Goal: Task Accomplishment & Management: Manage account settings

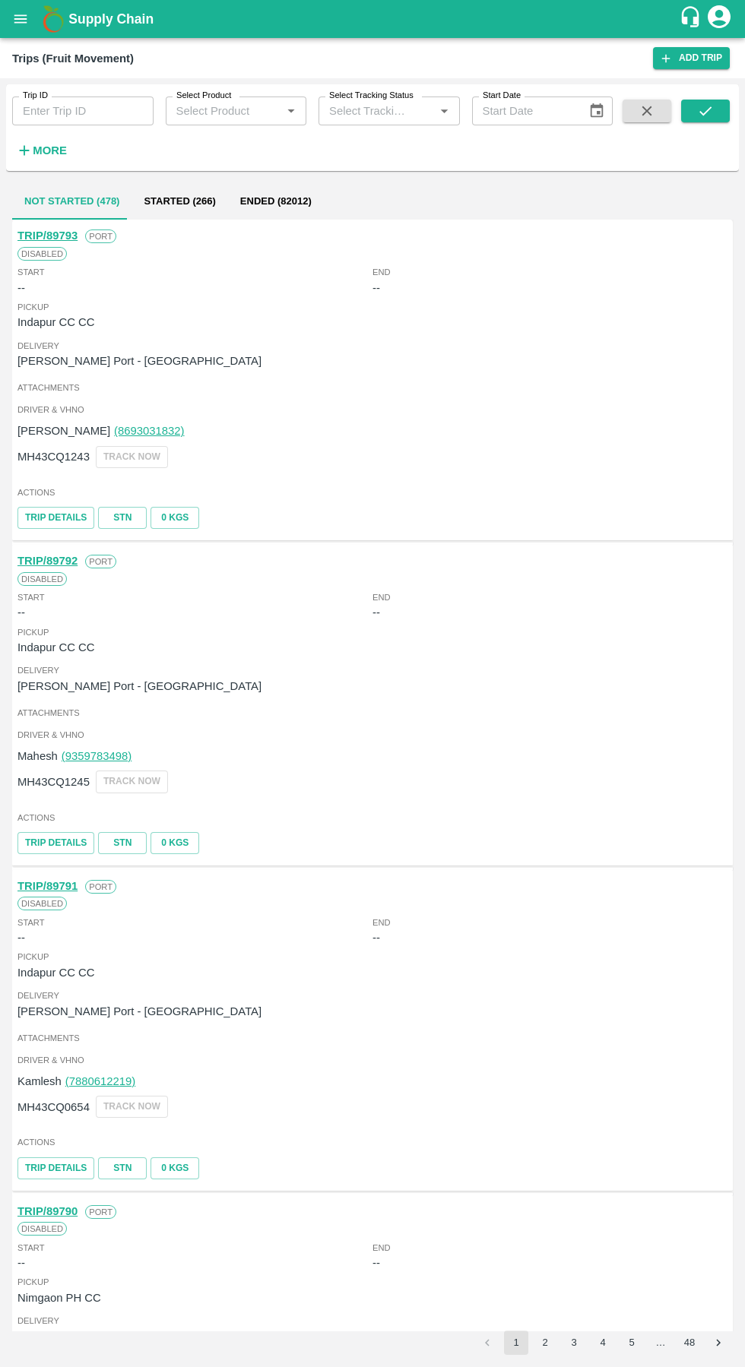
click at [74, 111] on input "Trip ID" at bounding box center [82, 110] width 141 height 29
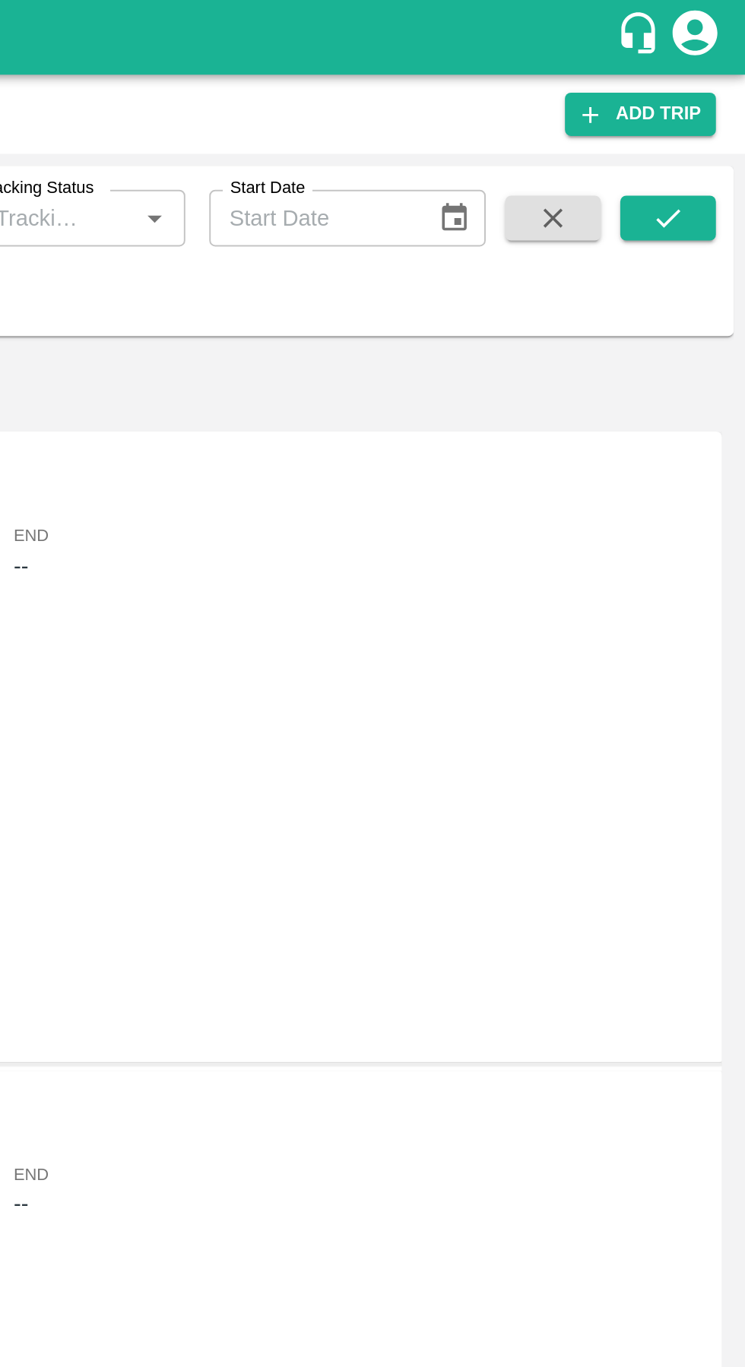
type input "89776"
click at [707, 108] on icon "submit" at bounding box center [705, 111] width 17 height 17
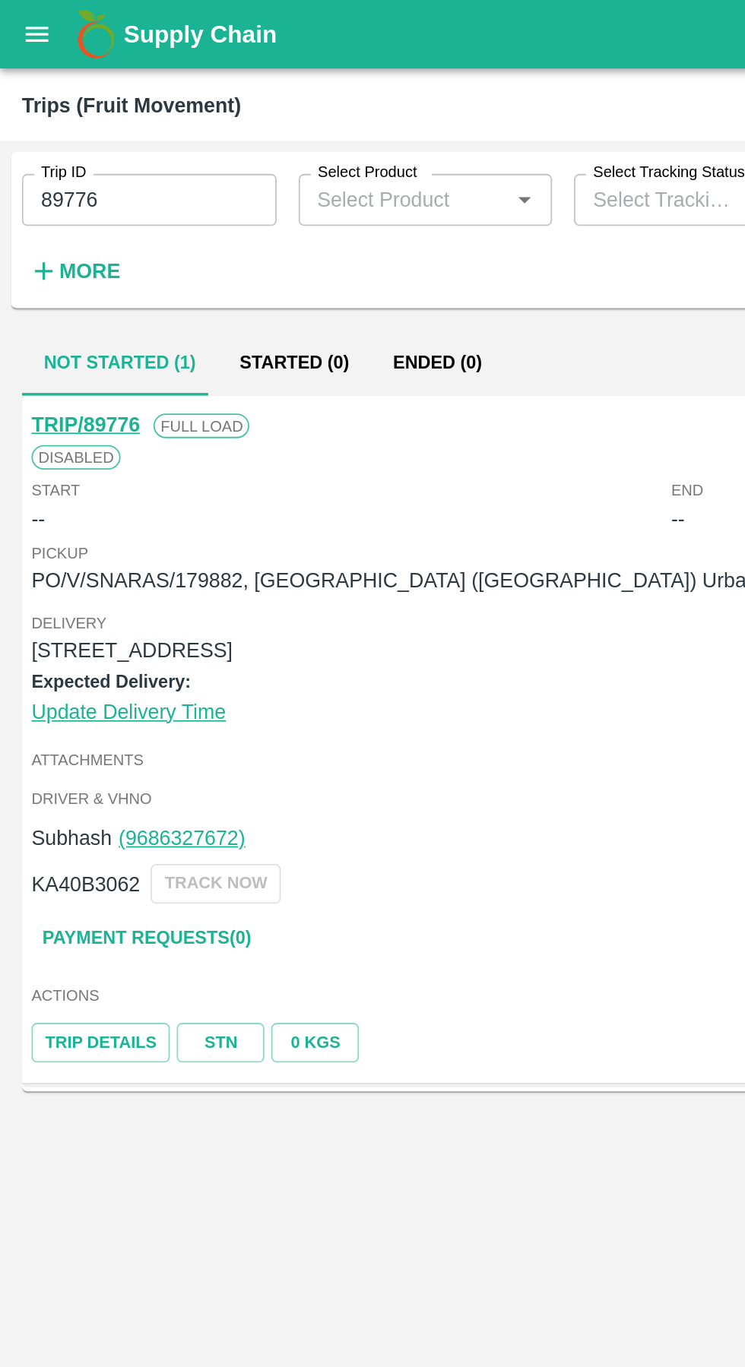
click at [41, 236] on link "TRIP/89776" at bounding box center [47, 235] width 60 height 12
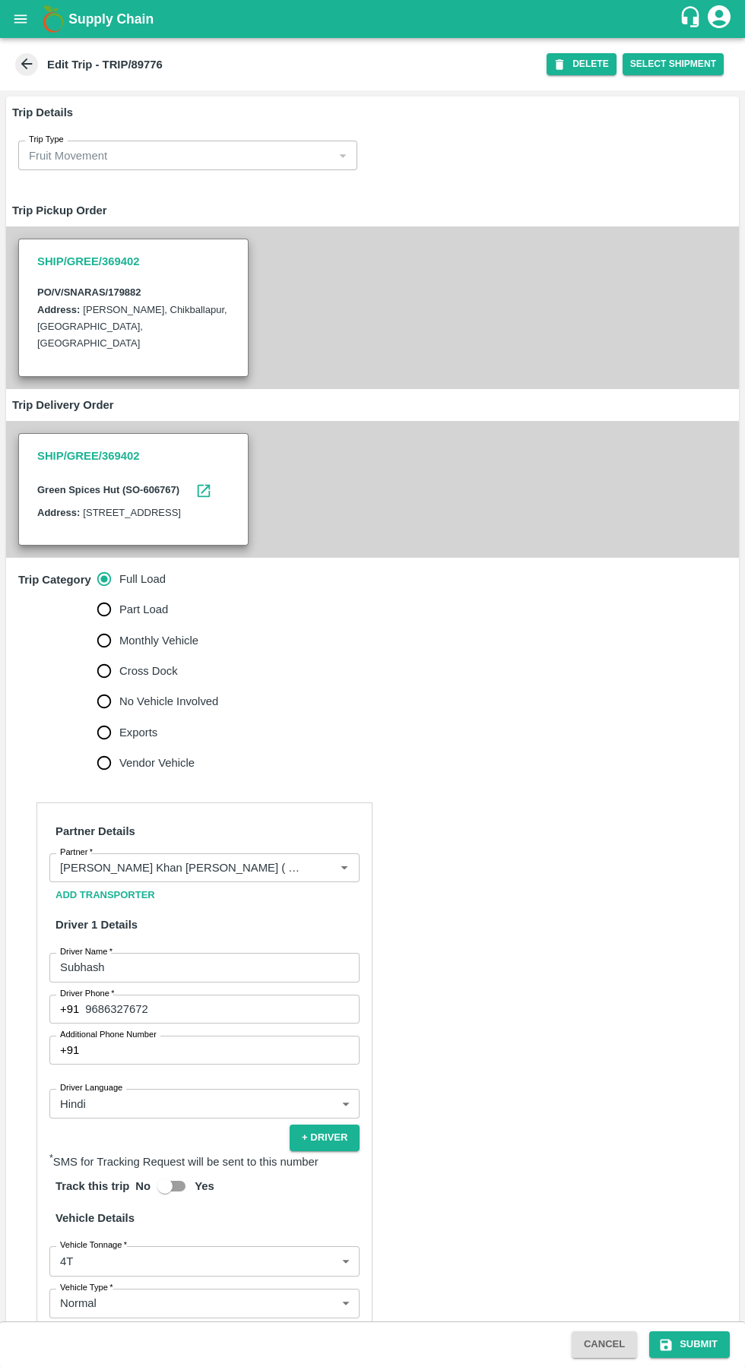
click at [91, 857] on span "*" at bounding box center [90, 852] width 5 height 9
click at [91, 869] on input "Partner   *" at bounding box center [182, 868] width 256 height 20
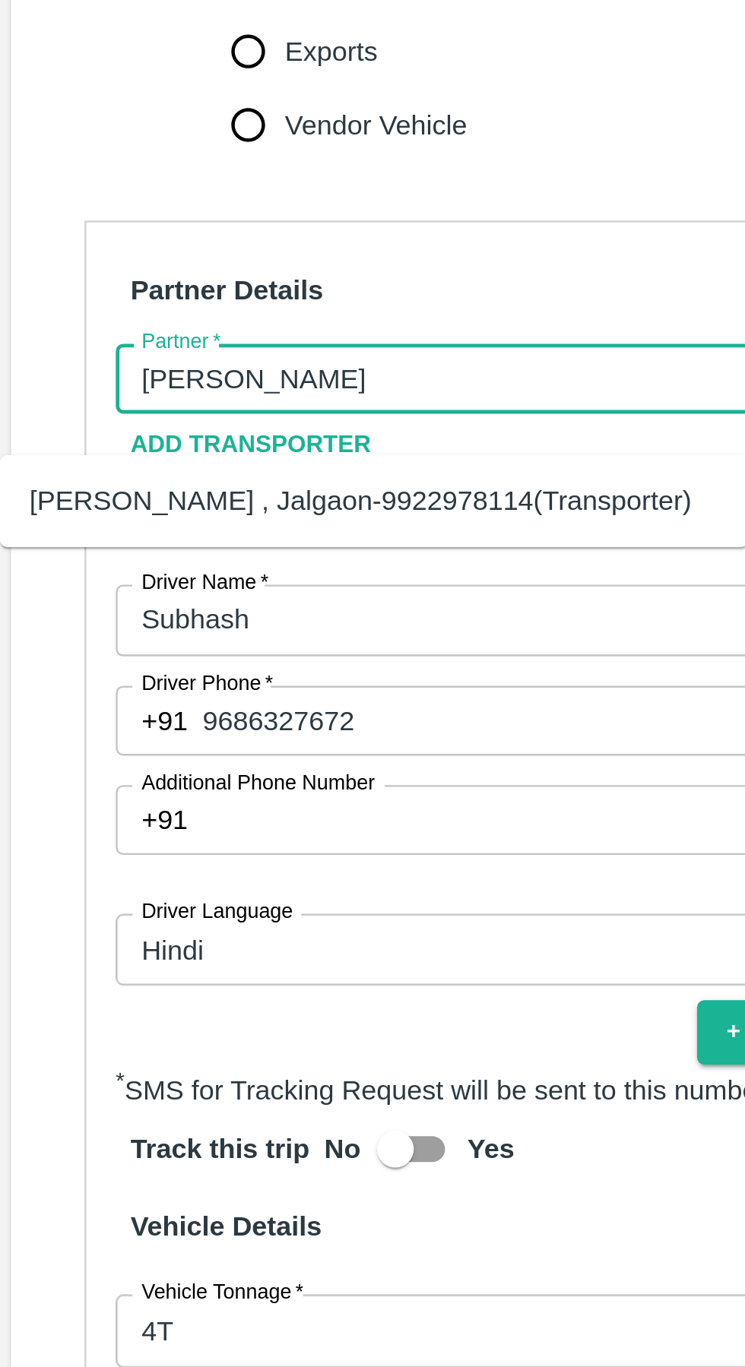
click at [52, 927] on div "[PERSON_NAME] , Jalgaon-9922978114(Transporter)" at bounding box center [151, 918] width 274 height 17
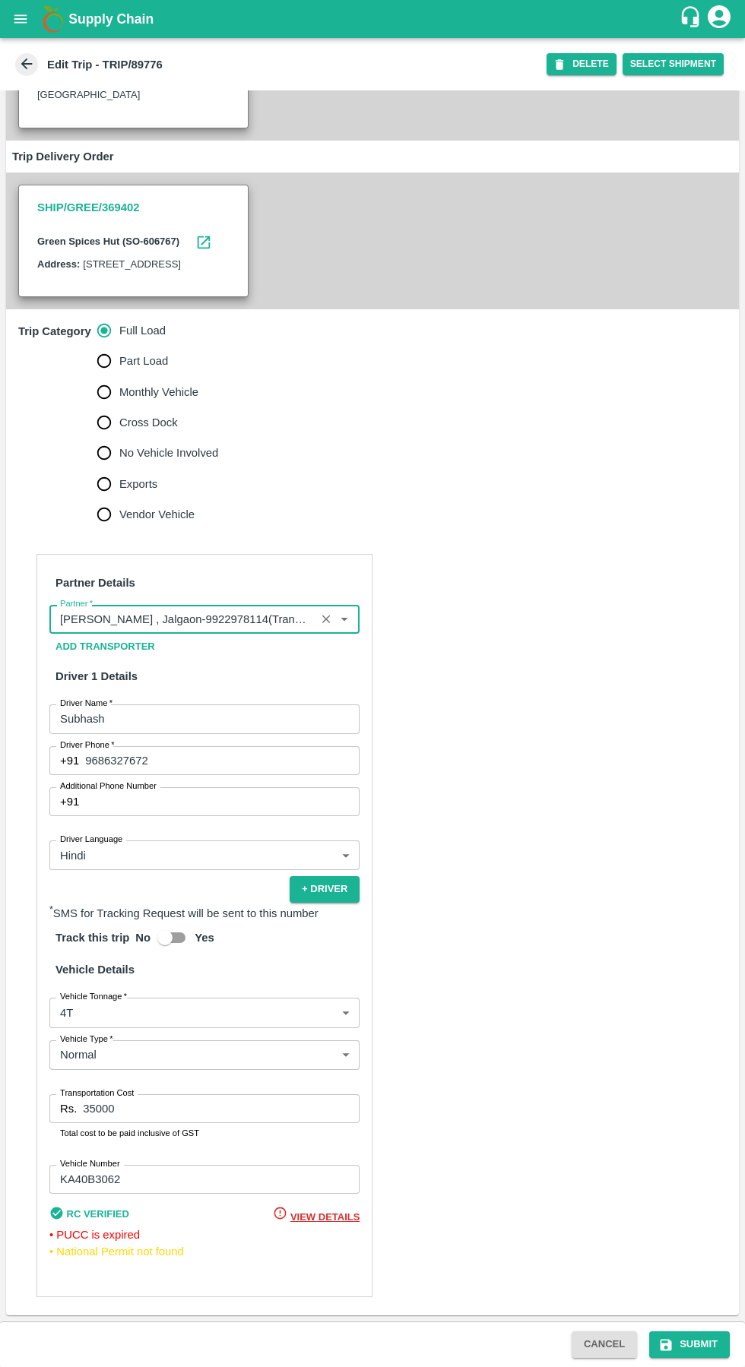
scroll to position [260, 0]
type input "[PERSON_NAME] , Jalgaon-9922978114(Transporter)"
click at [688, 1346] on button "Submit" at bounding box center [689, 1344] width 81 height 27
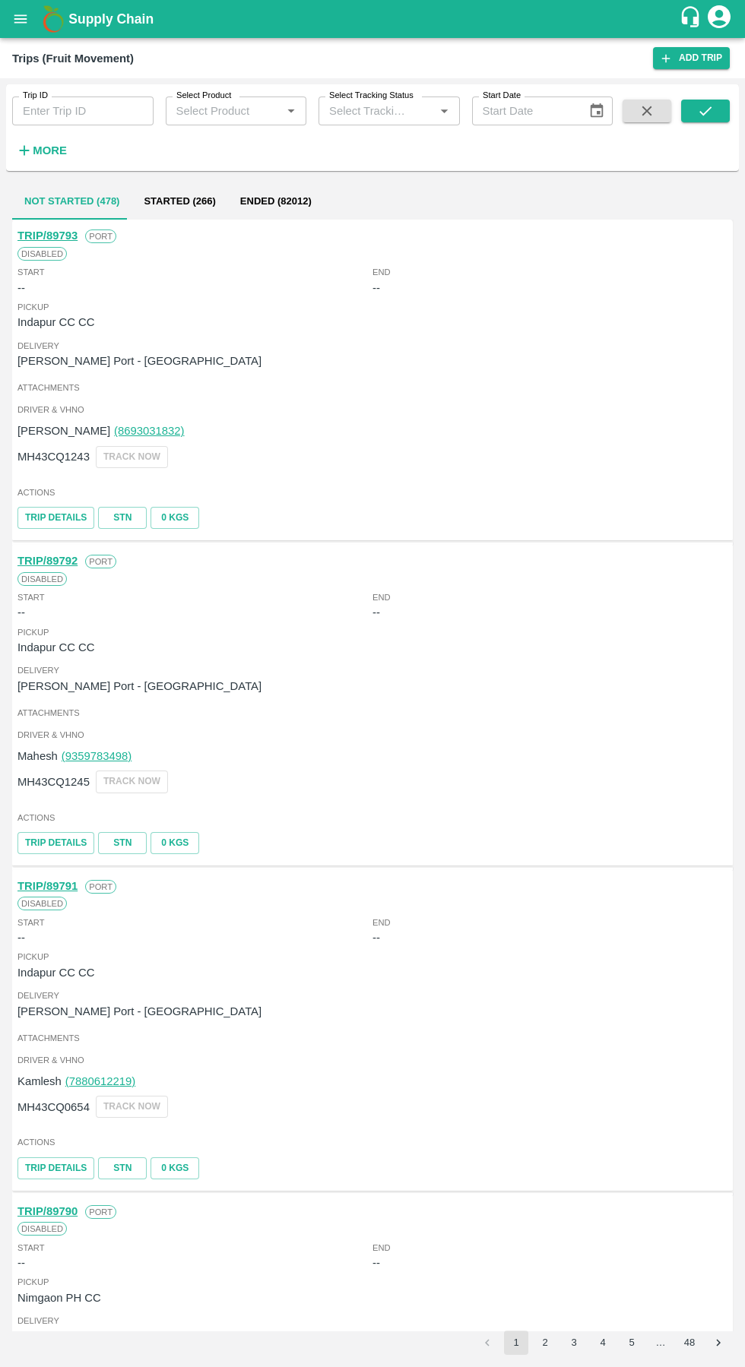
click at [81, 111] on input "Trip ID" at bounding box center [82, 110] width 141 height 29
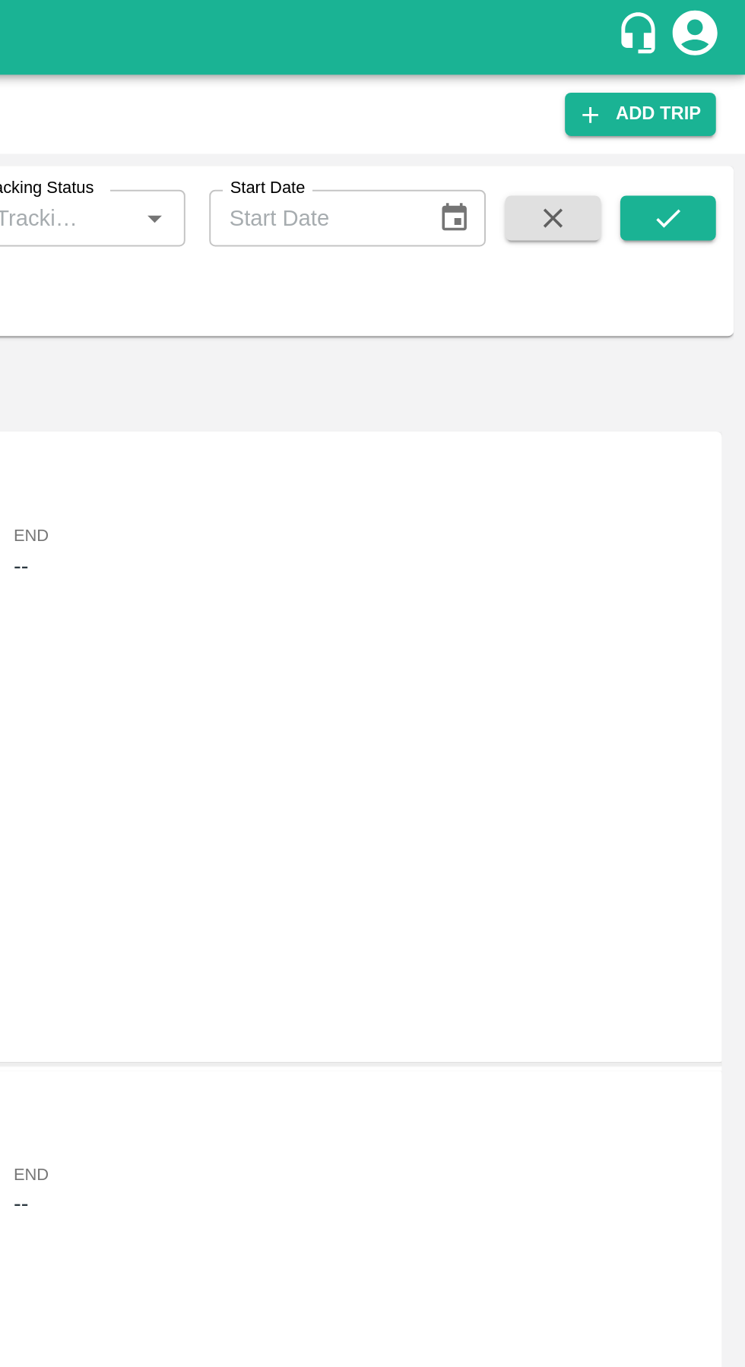
click at [704, 113] on icon "submit" at bounding box center [705, 110] width 12 height 9
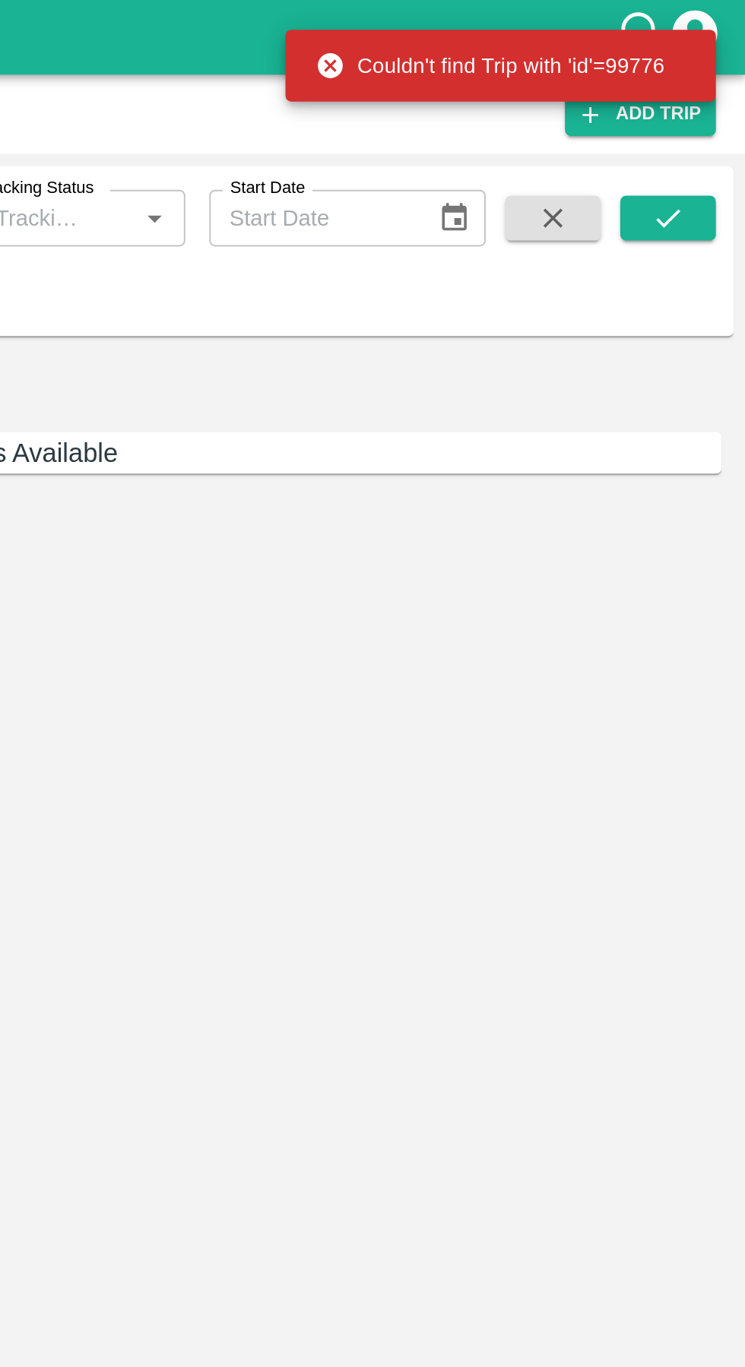
click at [701, 108] on icon "submit" at bounding box center [705, 111] width 17 height 17
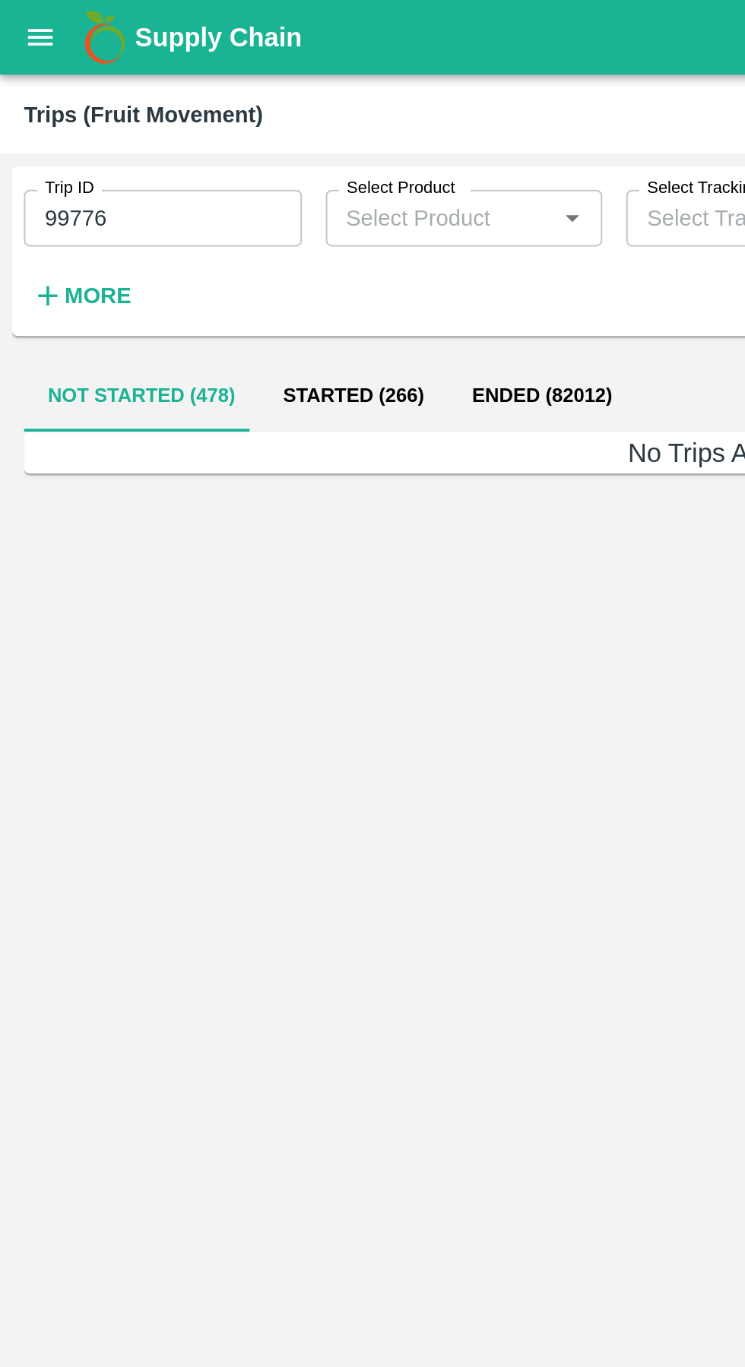
click at [73, 107] on input "99776" at bounding box center [82, 110] width 141 height 29
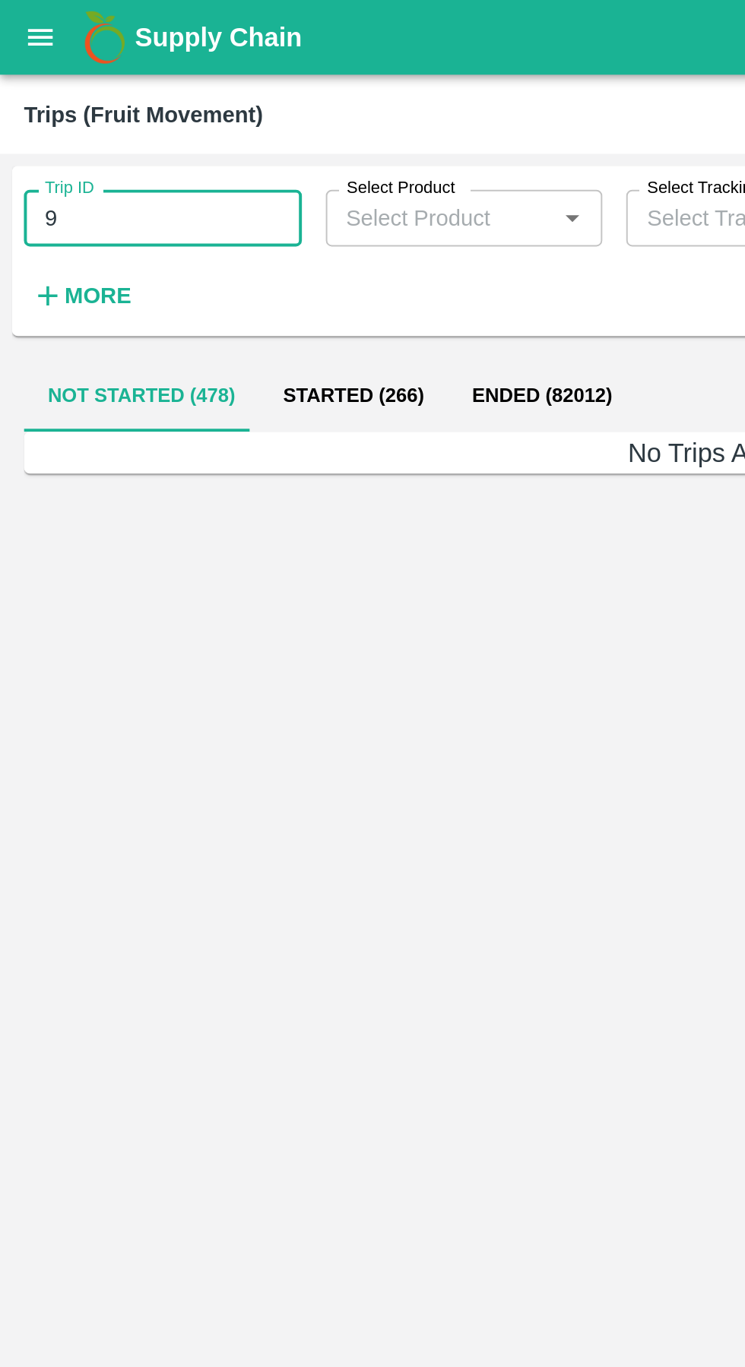
type input "9"
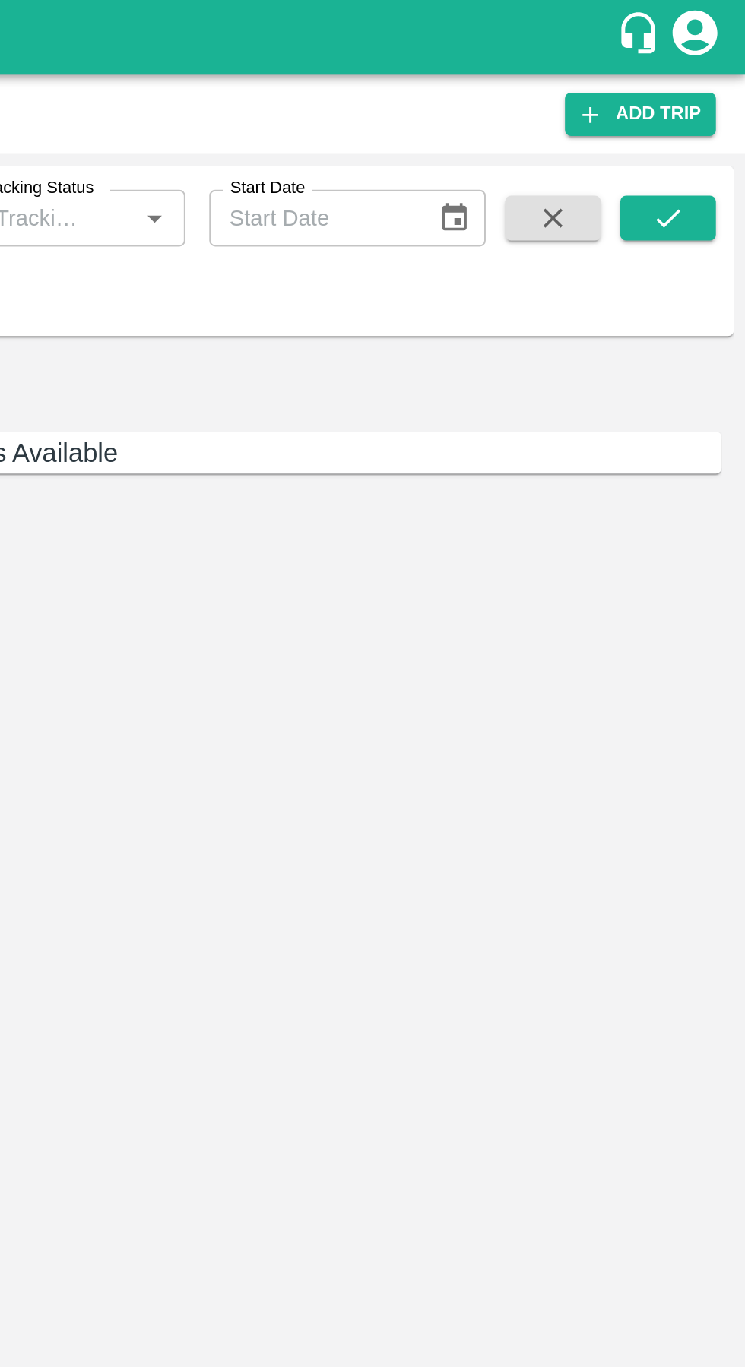
type input "89776"
click at [706, 111] on icon "submit" at bounding box center [705, 110] width 12 height 9
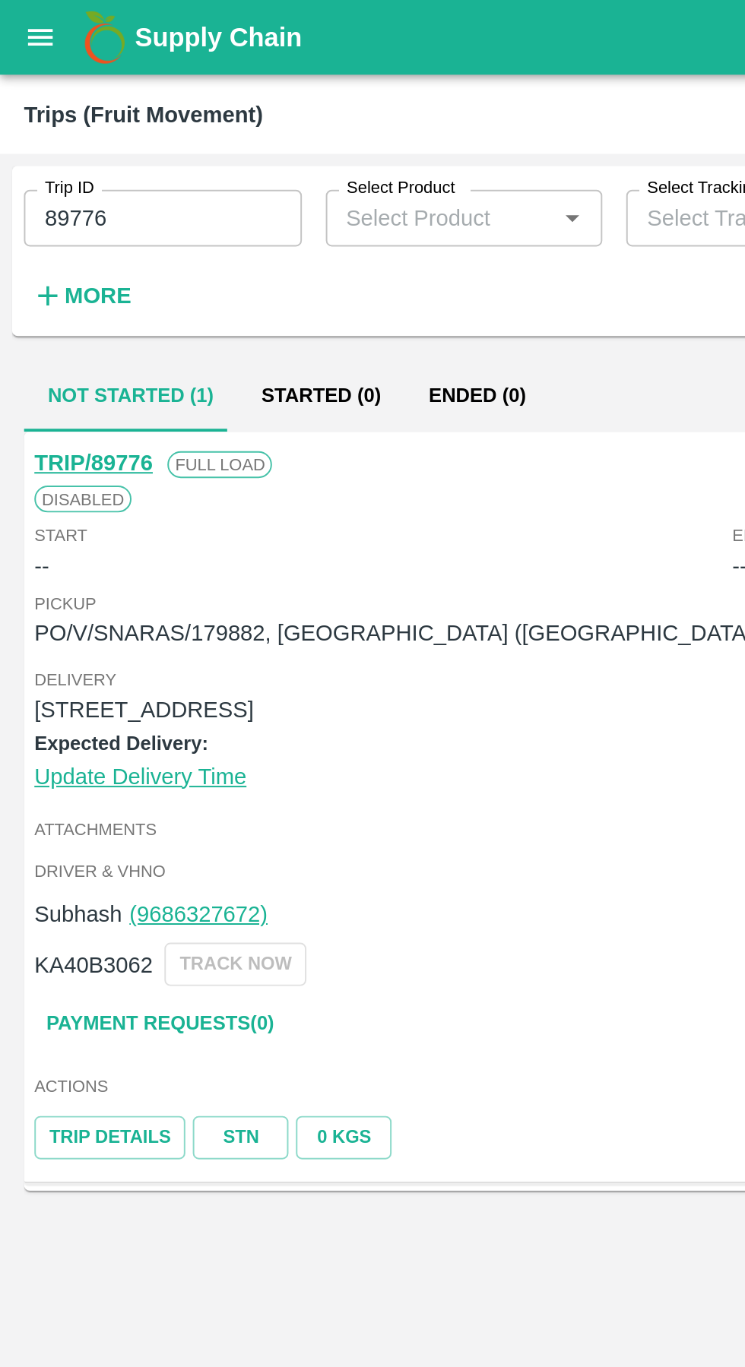
click at [100, 520] on link "Payment Requests( 0 )" at bounding box center [81, 521] width 128 height 27
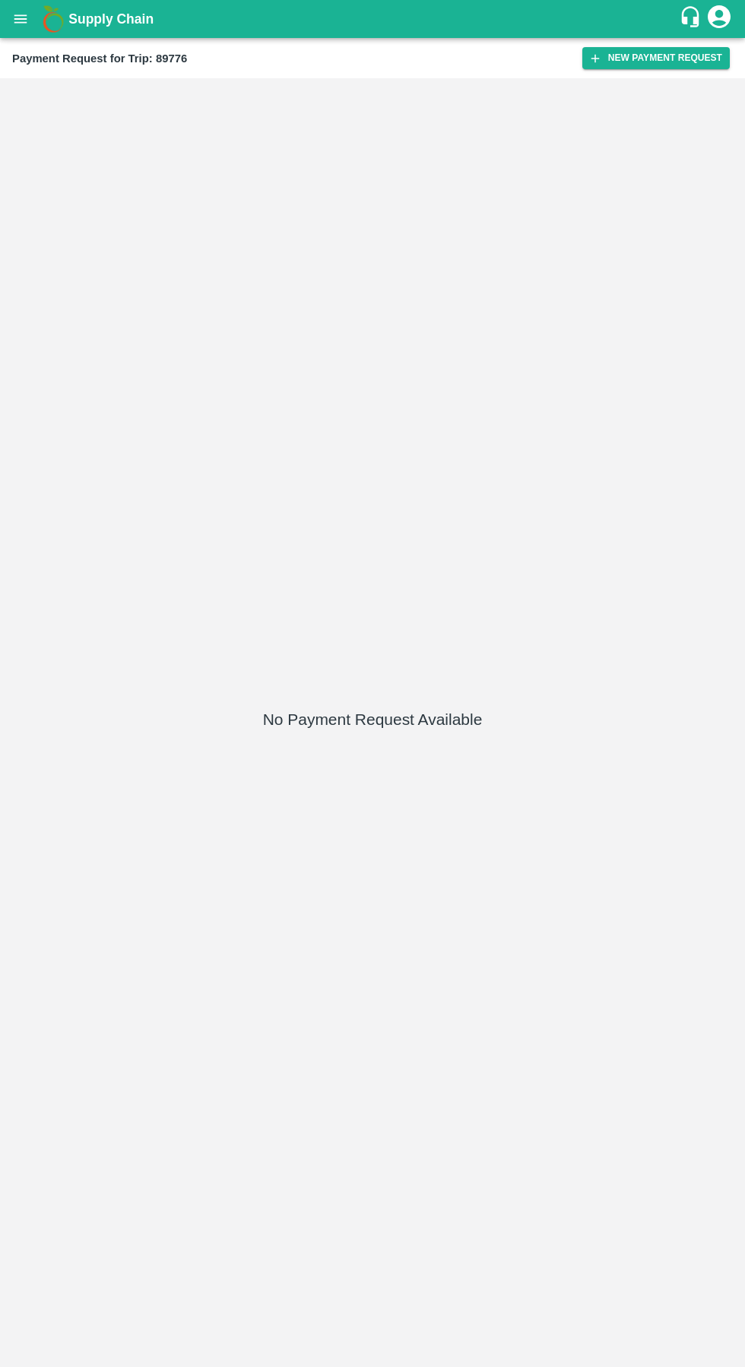
click at [645, 59] on button "New Payment Request" at bounding box center [655, 58] width 147 height 22
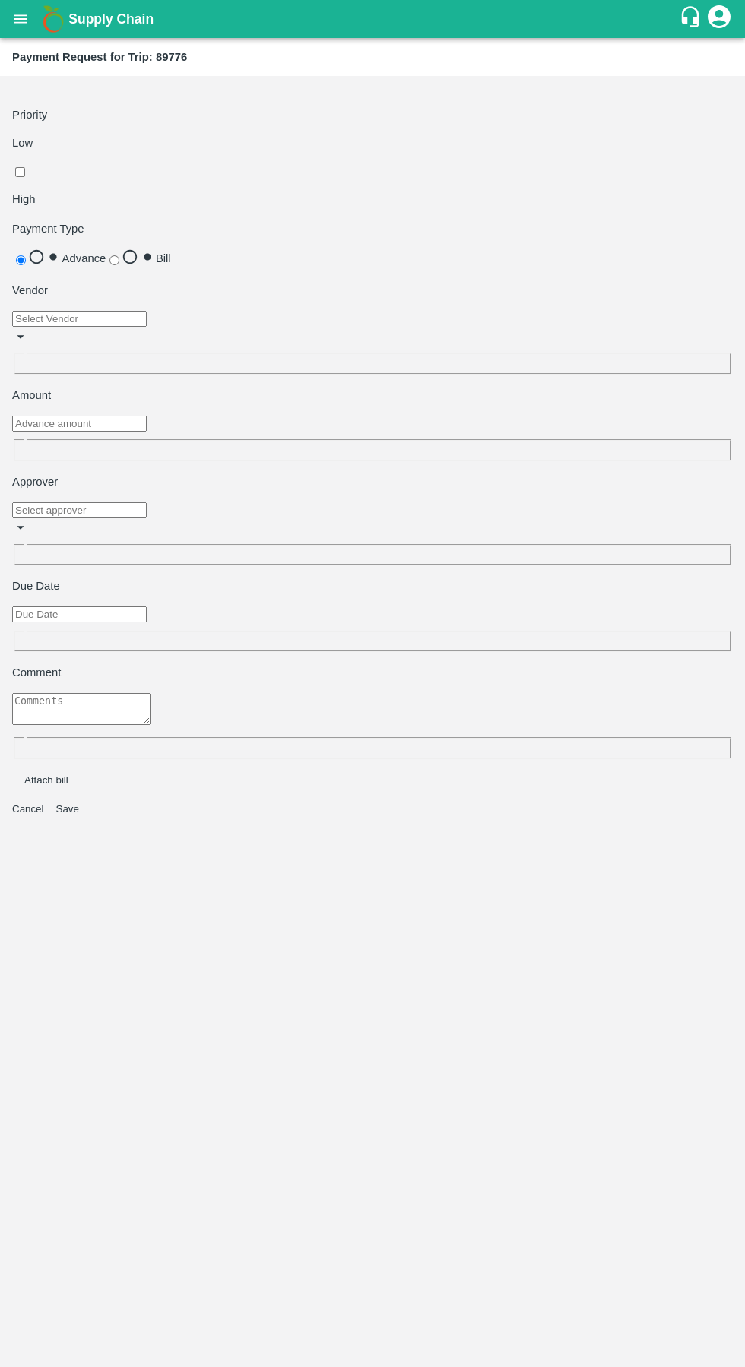
click at [25, 167] on input "checkbox" at bounding box center [20, 172] width 10 height 10
checkbox input "true"
click at [147, 311] on input "input" at bounding box center [79, 319] width 134 height 16
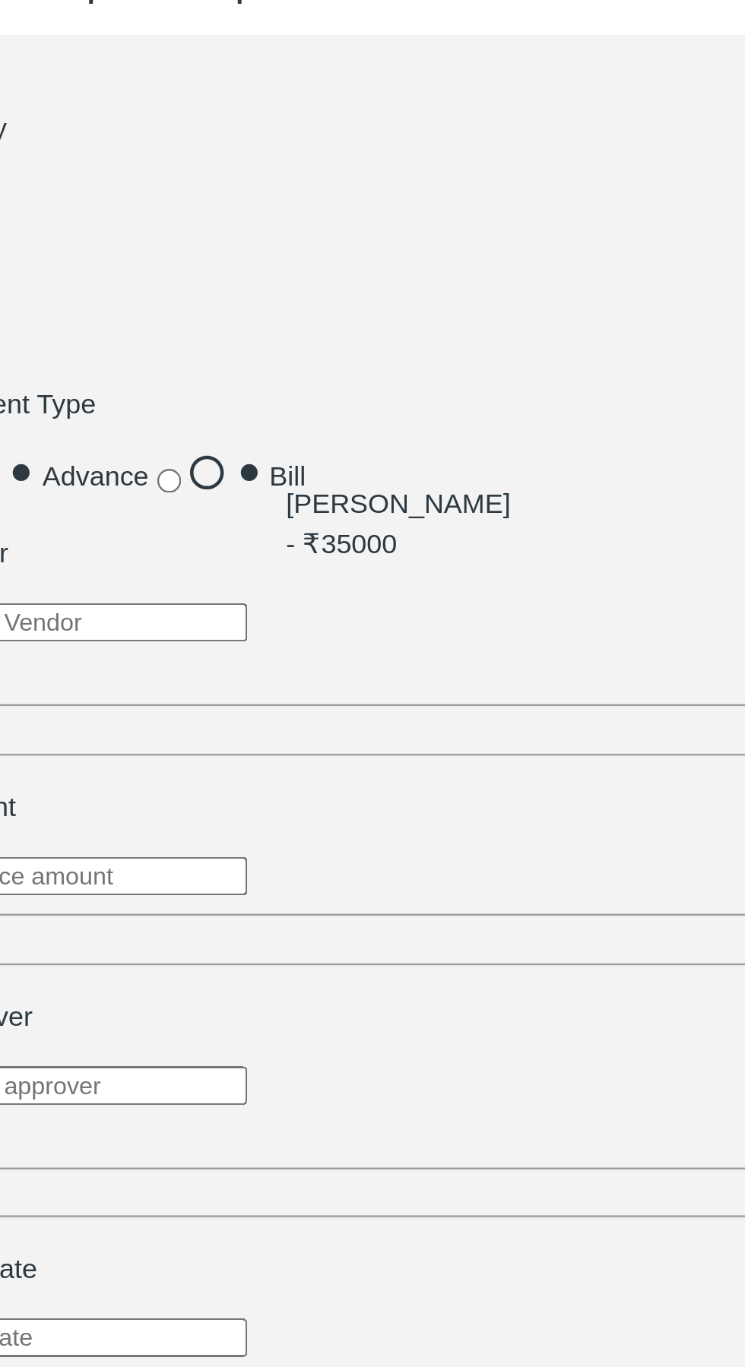
click at [169, 277] on div "Ganesh Mohan Marathe - ₹35000" at bounding box center [209, 278] width 93 height 34
type input "Ganesh Mohan Marathe - ₹35000"
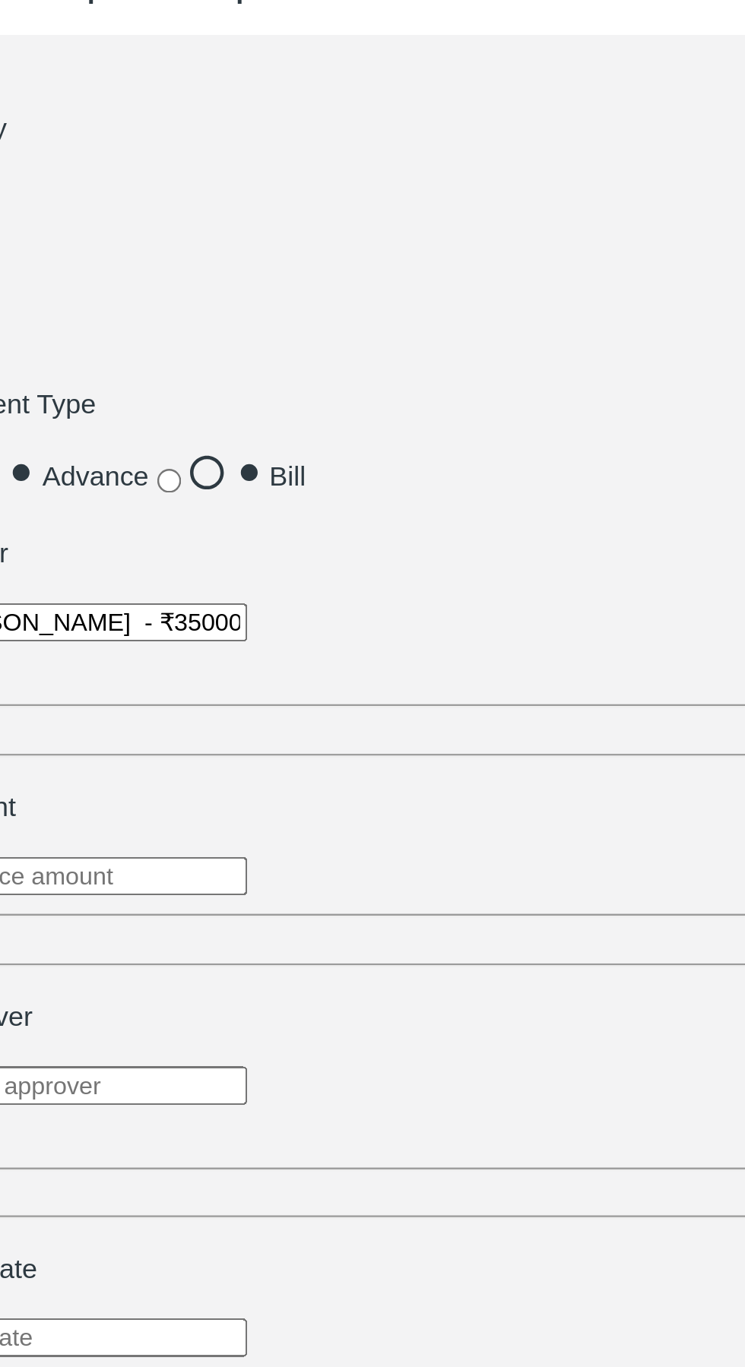
click at [147, 416] on input "number" at bounding box center [79, 424] width 134 height 16
type input "15000"
click at [147, 502] on input "input" at bounding box center [79, 510] width 134 height 16
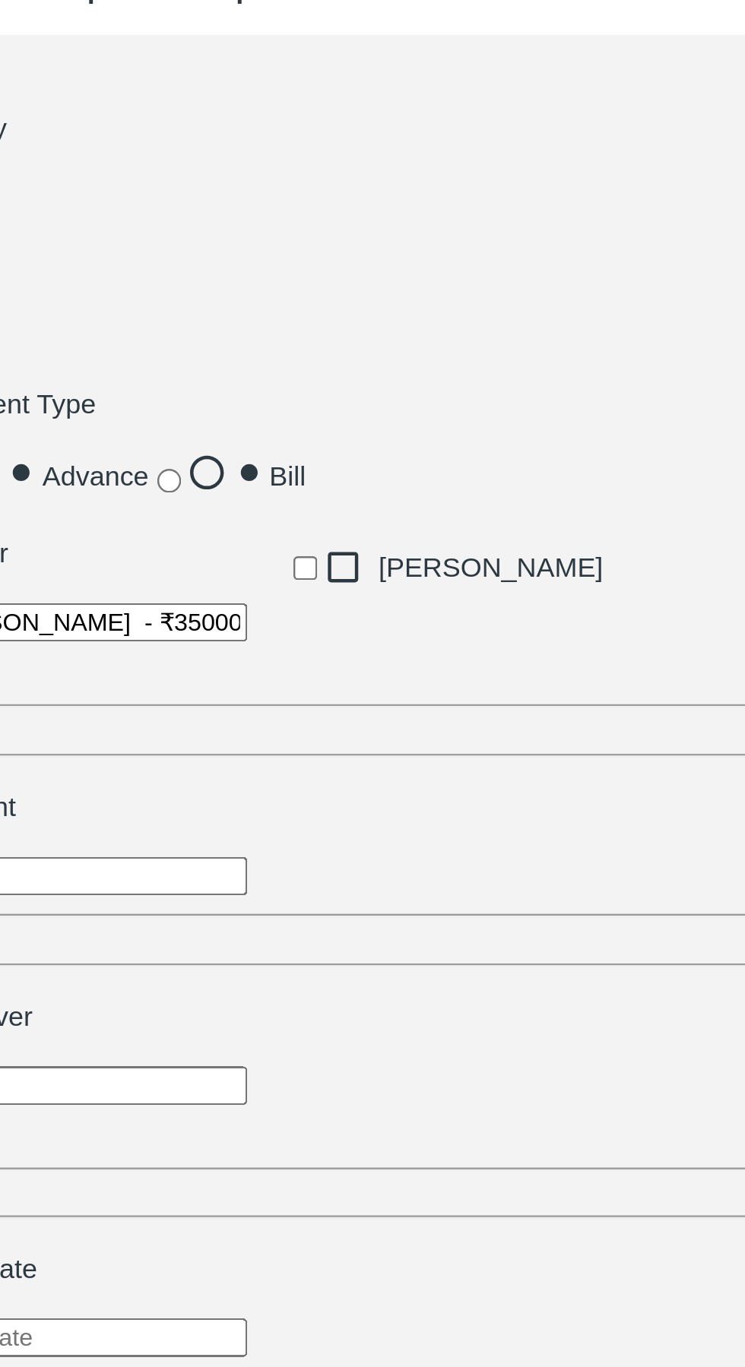
type input "palw"
click at [171, 295] on input "checkbox" at bounding box center [171, 296] width 10 height 10
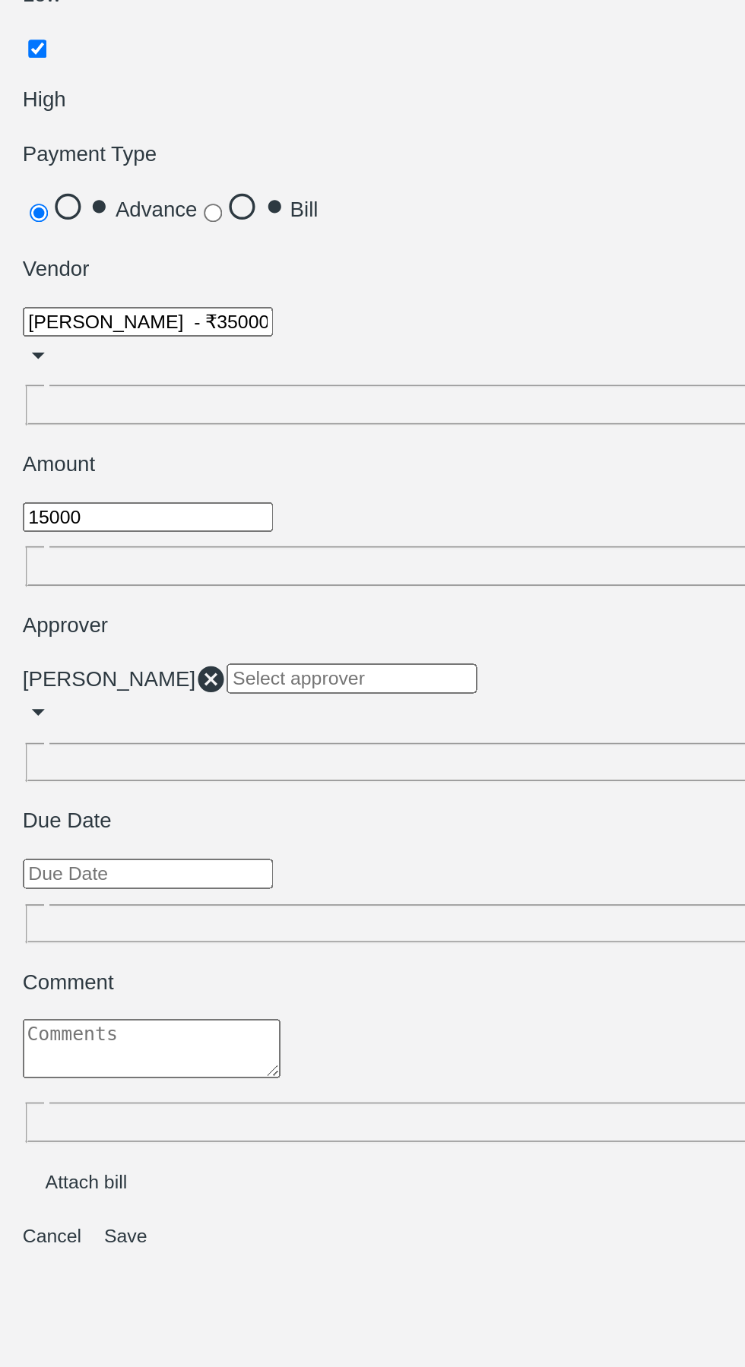
click at [147, 607] on input "Choose date" at bounding box center [79, 615] width 134 height 16
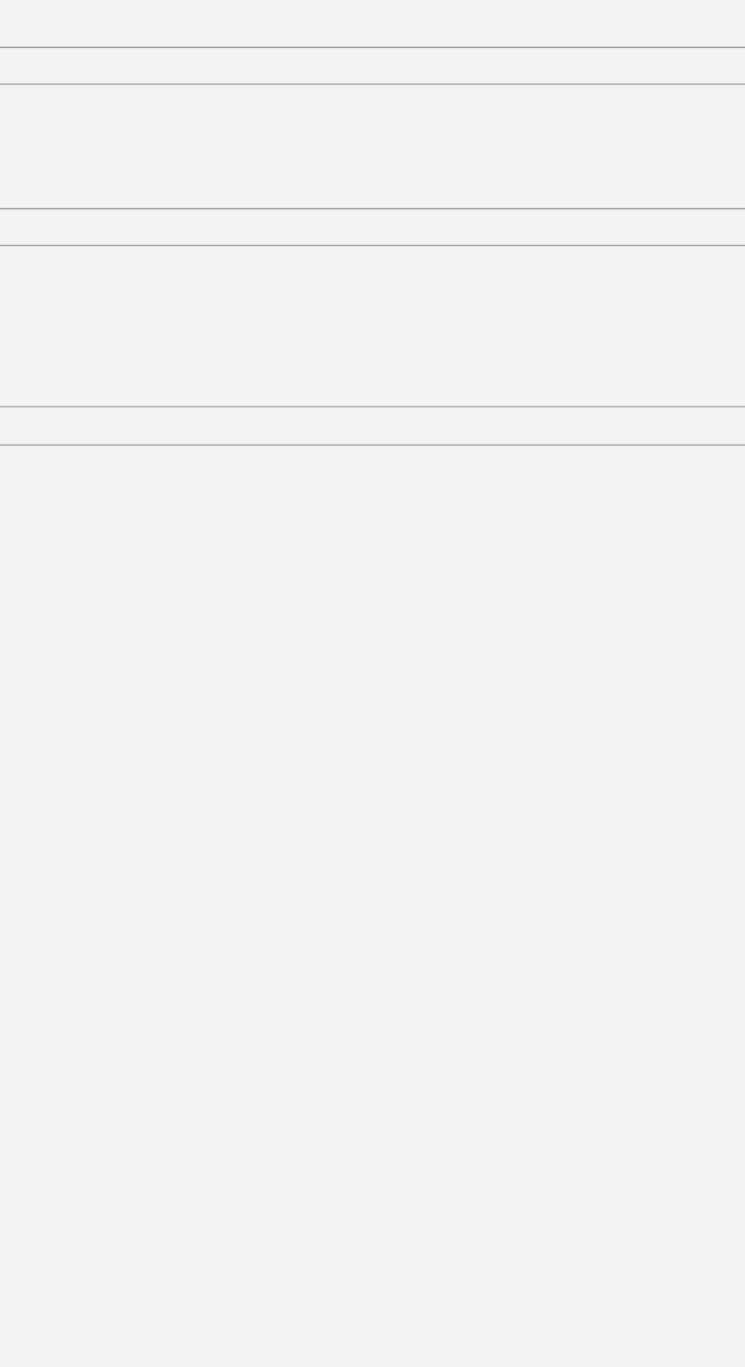
type input "11/10/2025 05:26 AM"
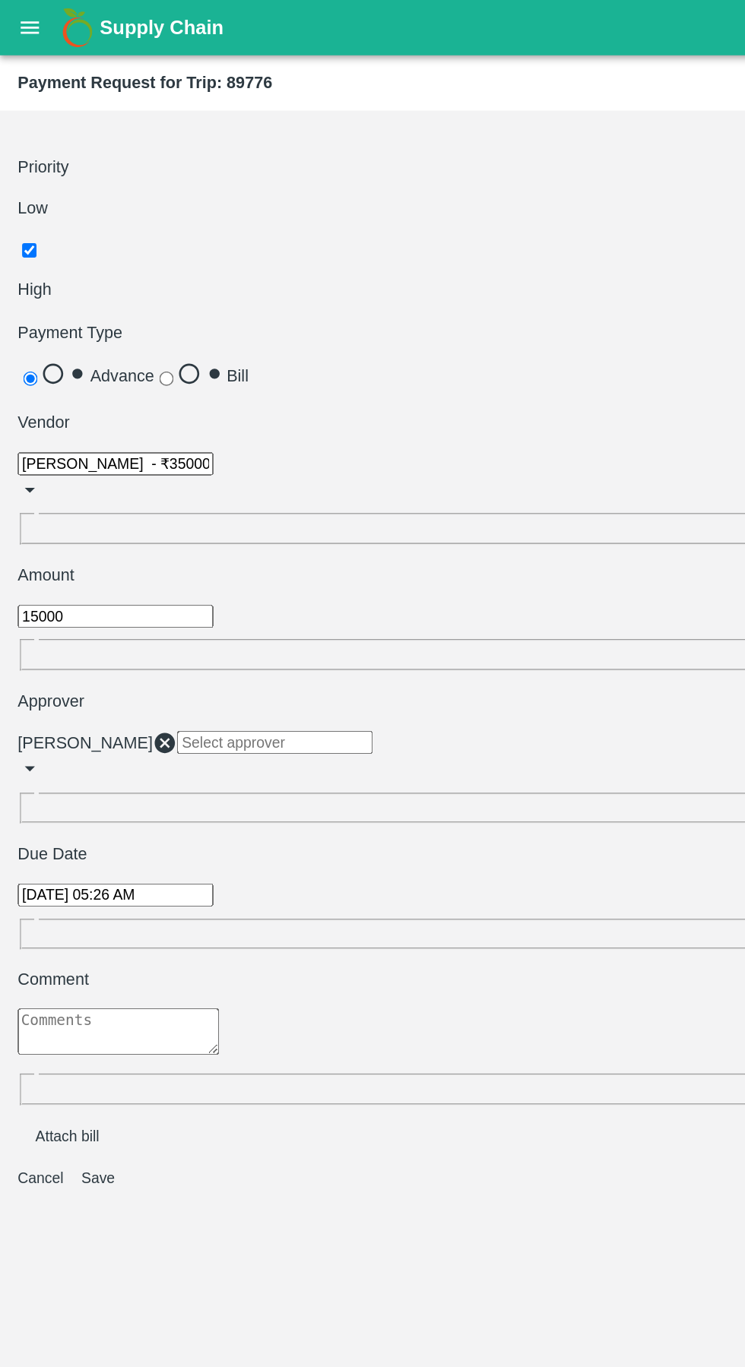
click at [46, 775] on button "Attach bill" at bounding box center [46, 780] width 44 height 11
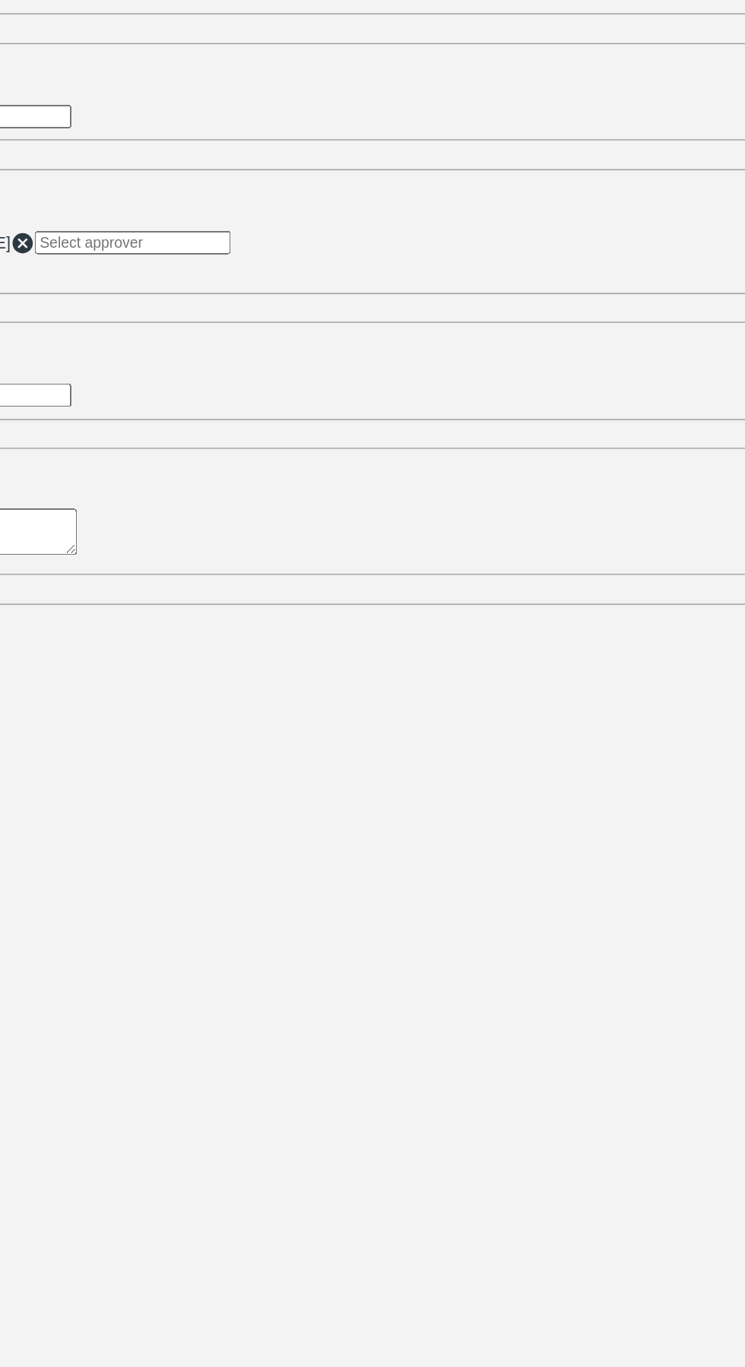
type input "412"
click at [0, 0] on input "Attach bill" at bounding box center [0, 0] width 0 height 0
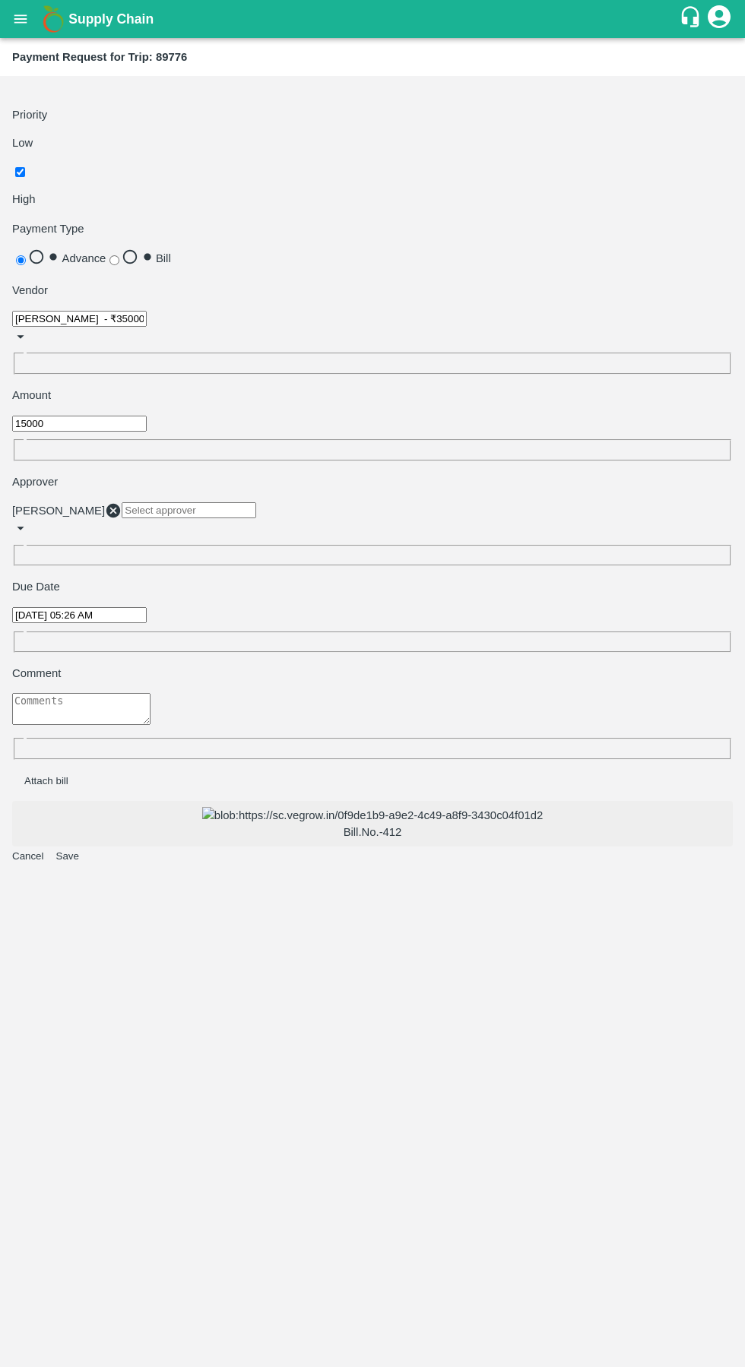
click at [79, 850] on button "Save" at bounding box center [67, 855] width 23 height 11
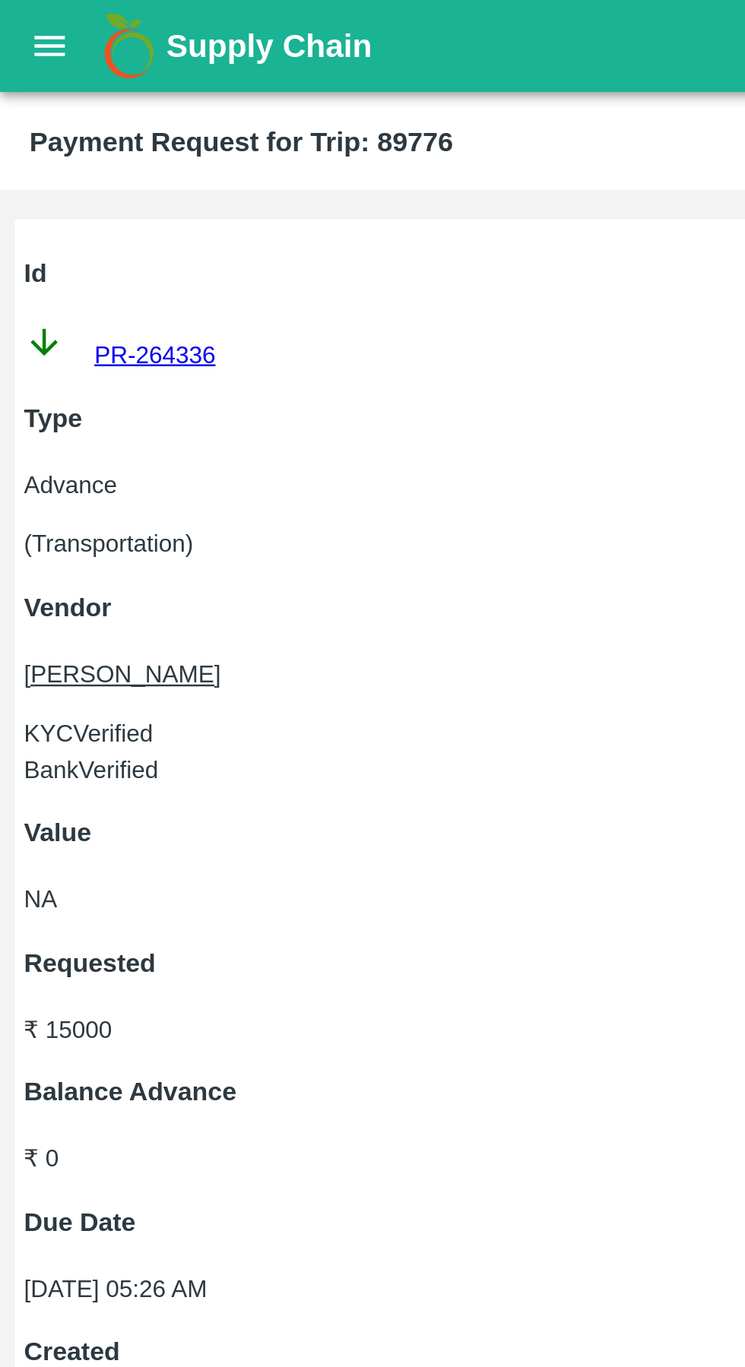
click at [9, 17] on button "open drawer" at bounding box center [20, 19] width 35 height 35
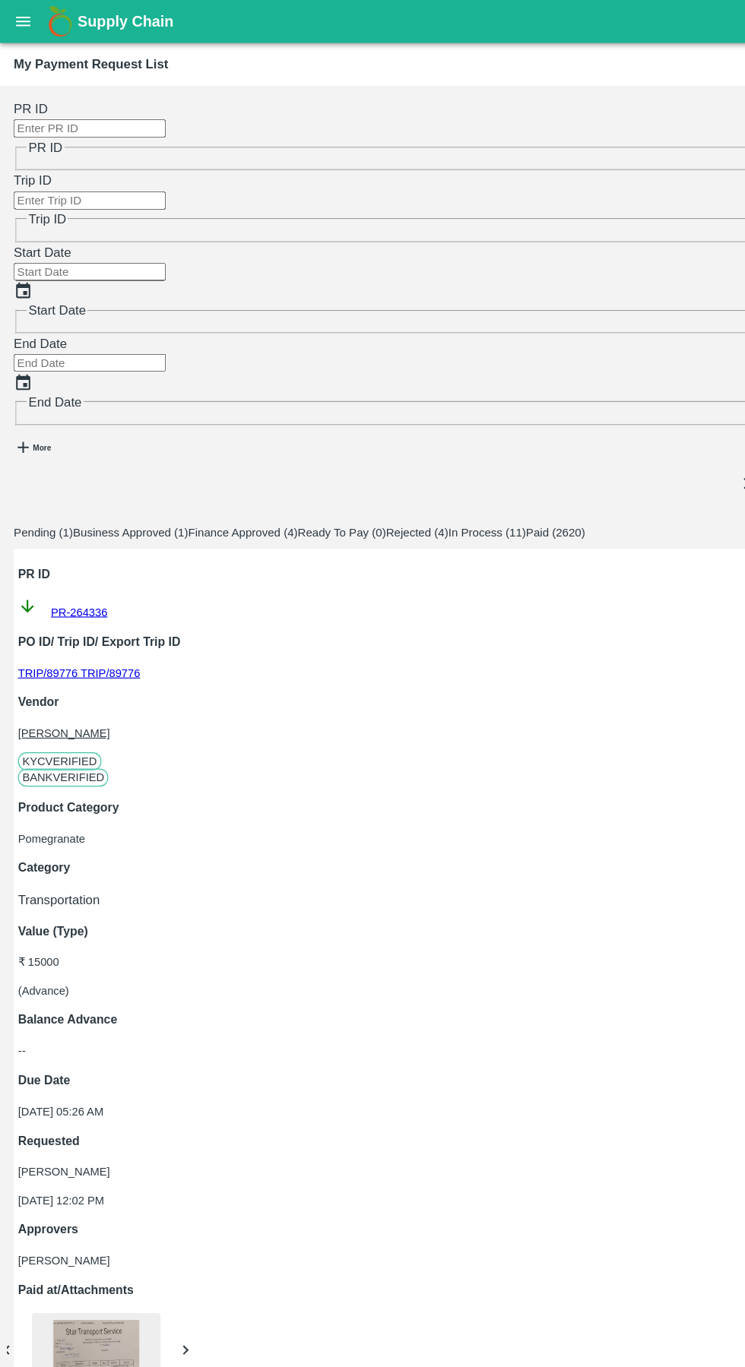
click at [166, 466] on button "Business Approved (1)" at bounding box center [116, 471] width 102 height 11
click at [55, 466] on button "Pending (1)" at bounding box center [38, 471] width 52 height 11
click at [142, 466] on button "Business Approved (1)" at bounding box center [116, 471] width 102 height 11
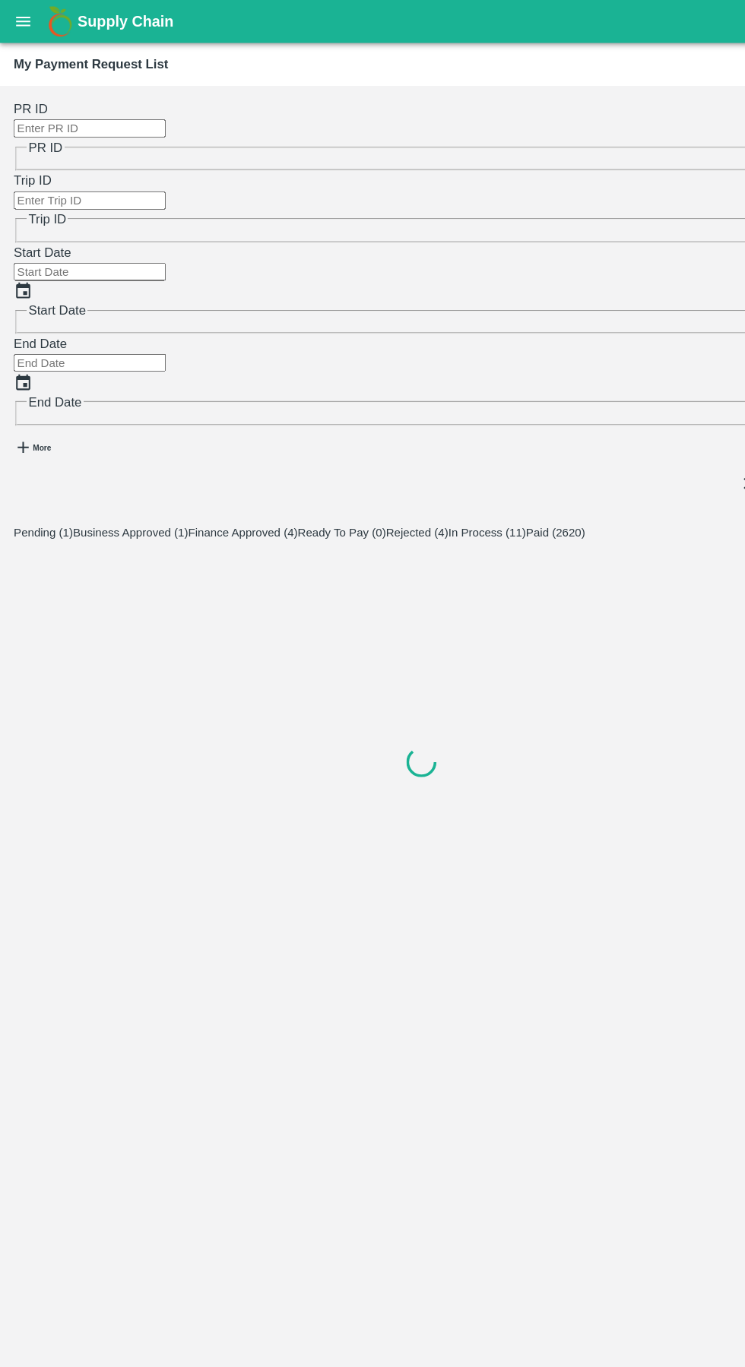
scroll to position [0, 0]
